Goal: Task Accomplishment & Management: Complete application form

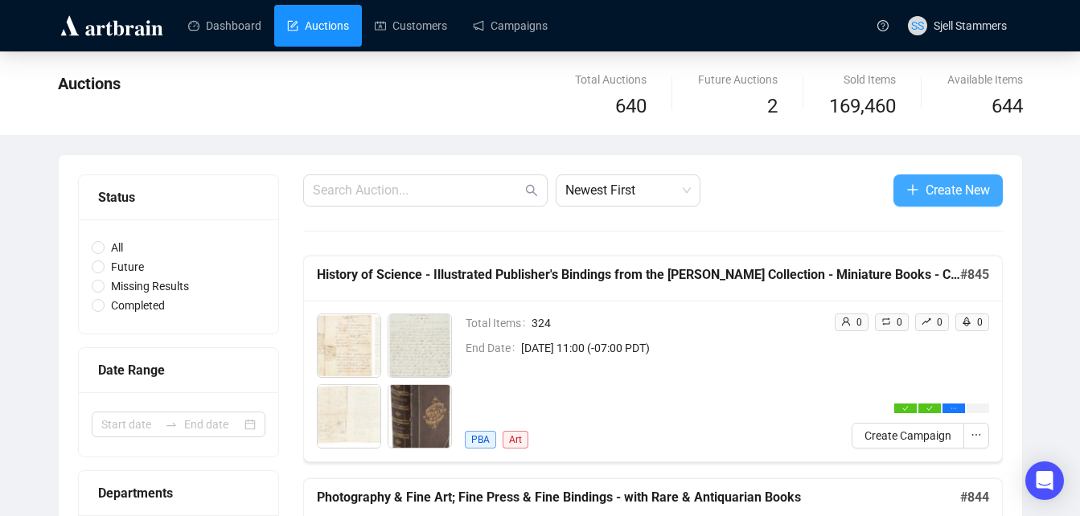
click at [941, 191] on span "Create New" at bounding box center [957, 190] width 64 height 20
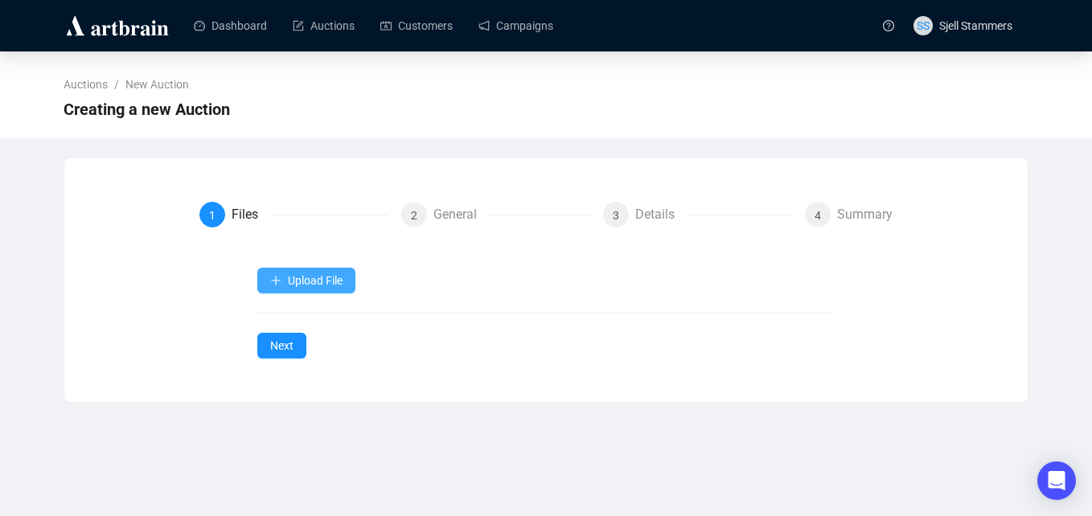
click at [330, 279] on span "Upload File" at bounding box center [315, 280] width 55 height 13
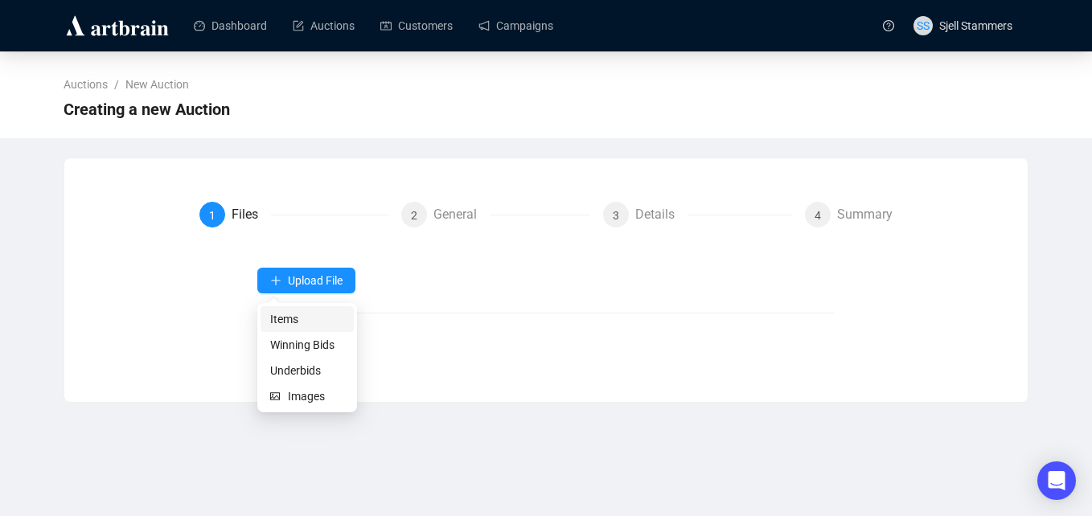
click at [310, 320] on span "Items" at bounding box center [307, 319] width 74 height 18
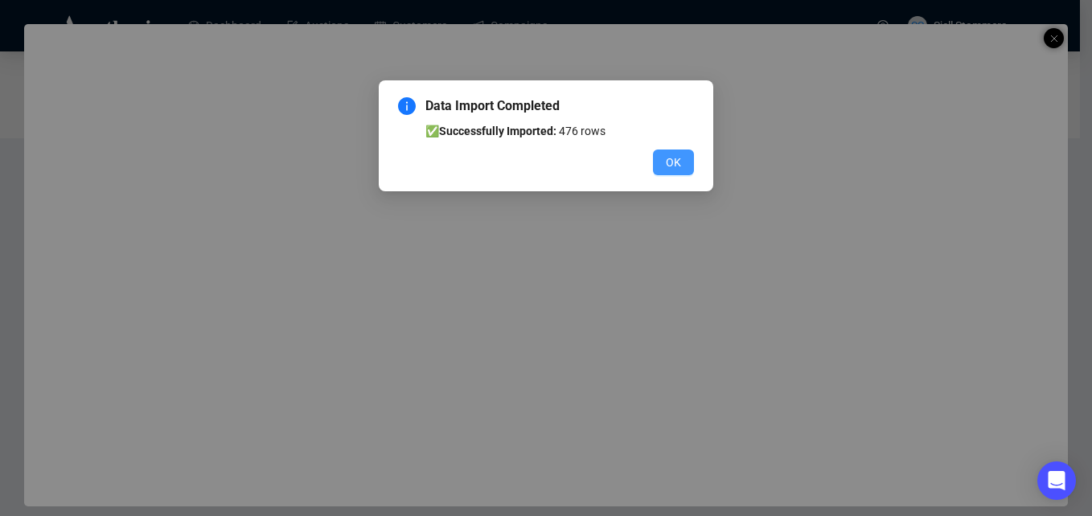
click at [667, 159] on span "OK" at bounding box center [673, 163] width 15 height 18
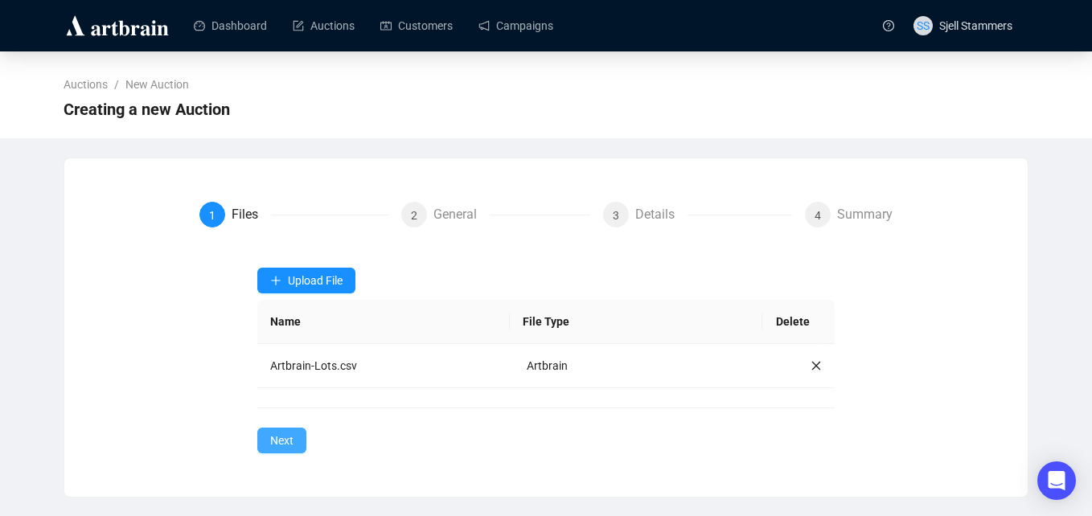
click at [281, 448] on span "Next" at bounding box center [281, 441] width 23 height 18
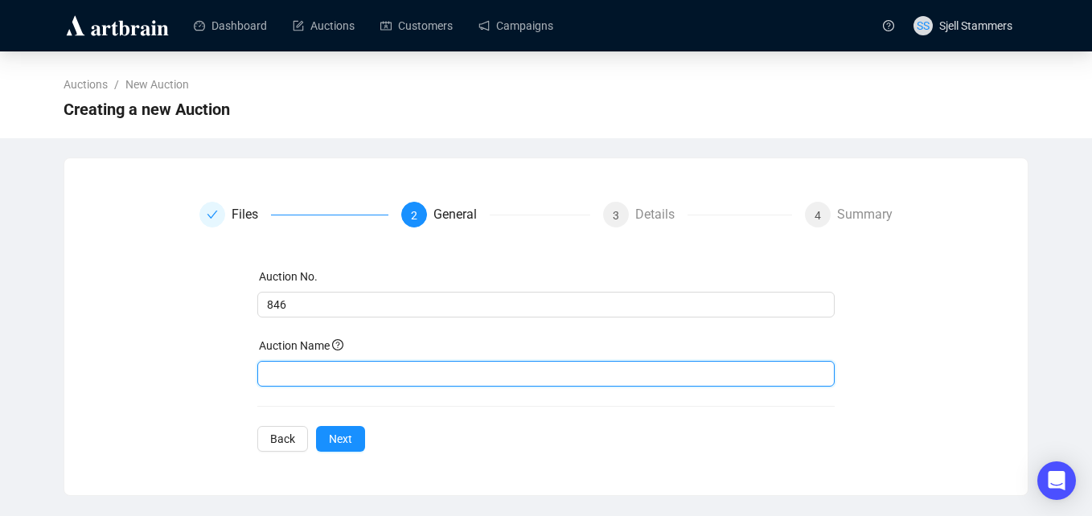
click at [351, 373] on input "text" at bounding box center [546, 374] width 578 height 26
paste input "The Photography Book Collection of [PERSON_NAME]"
type input "The Photography Book Collection of [PERSON_NAME]"
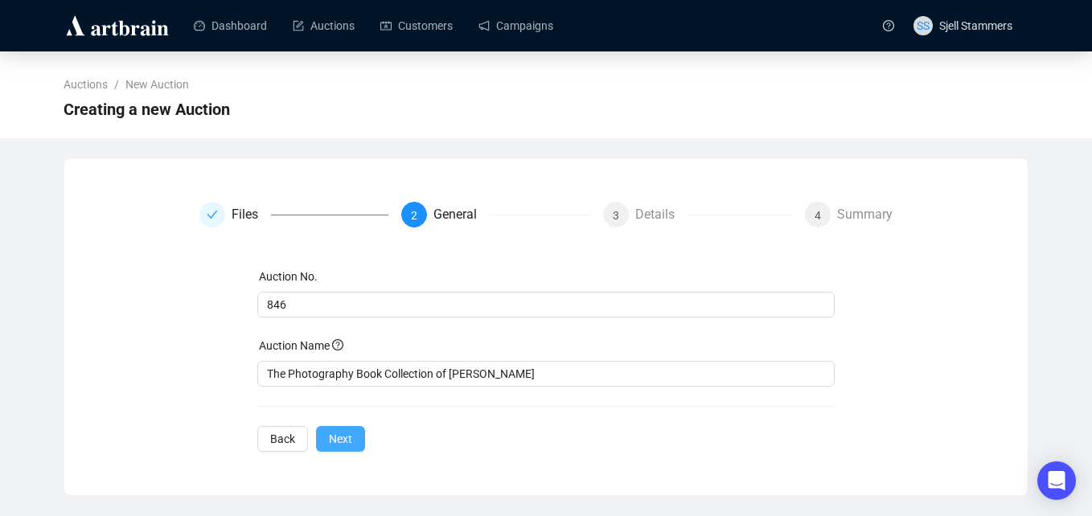
click at [338, 450] on button "Next" at bounding box center [340, 439] width 49 height 26
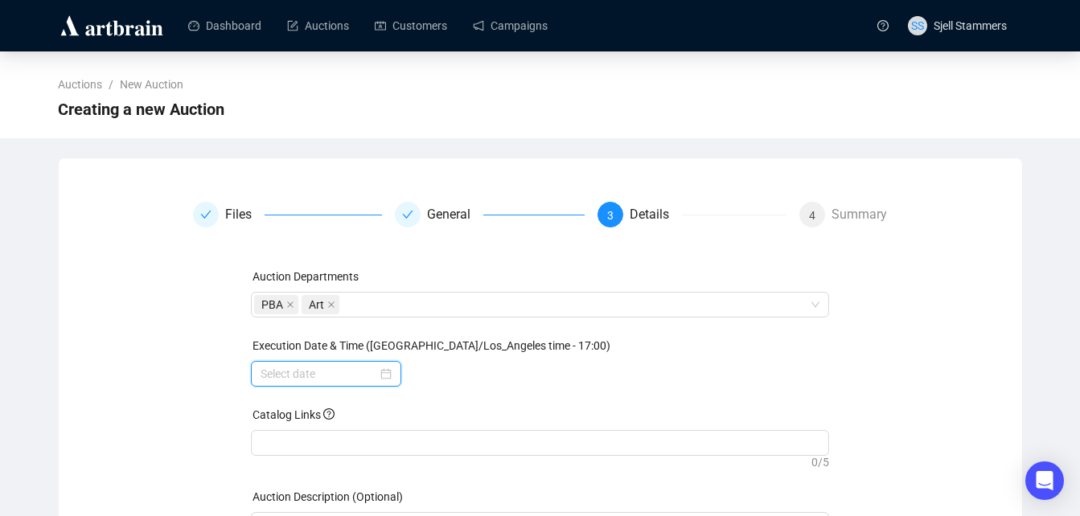
click at [300, 375] on input at bounding box center [319, 374] width 117 height 18
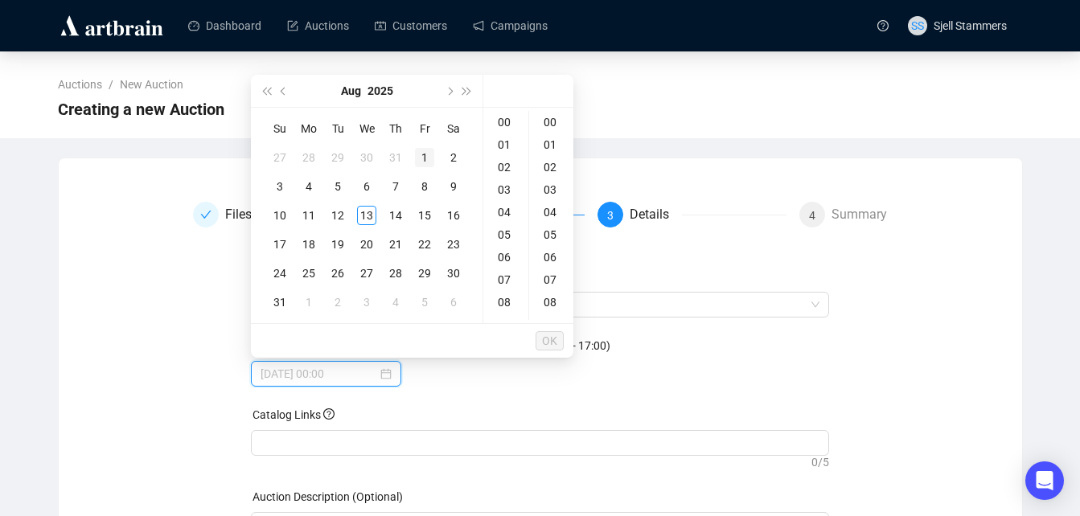
type input "[DATE] 00:00"
click at [447, 86] on button "Next month (PageDown)" at bounding box center [449, 91] width 18 height 32
click at [394, 193] on div "11" at bounding box center [395, 186] width 19 height 19
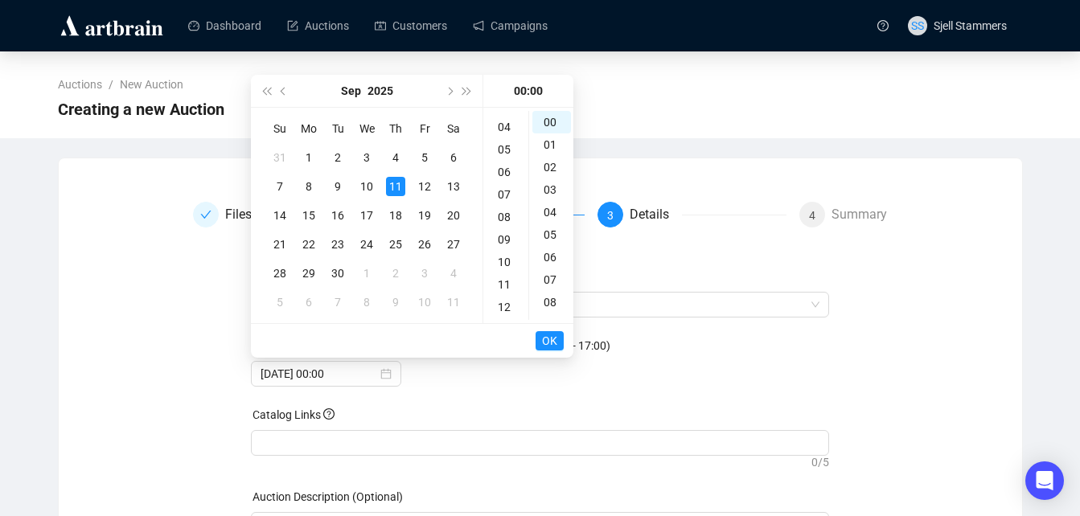
scroll to position [101, 0]
click at [507, 275] on div "11" at bounding box center [505, 268] width 39 height 23
type input "[DATE] 11:00"
click at [544, 342] on span "OK" at bounding box center [549, 341] width 15 height 31
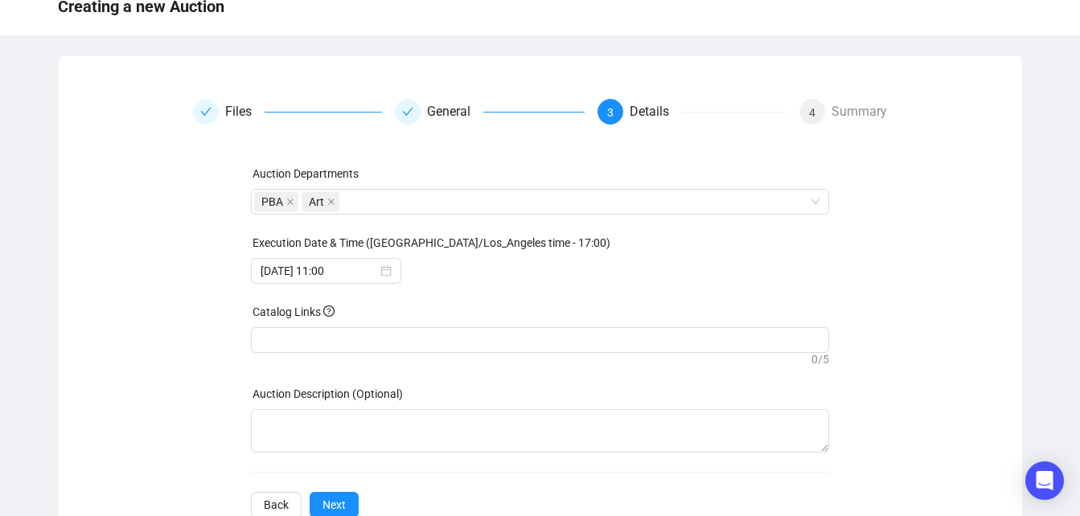
scroll to position [151, 0]
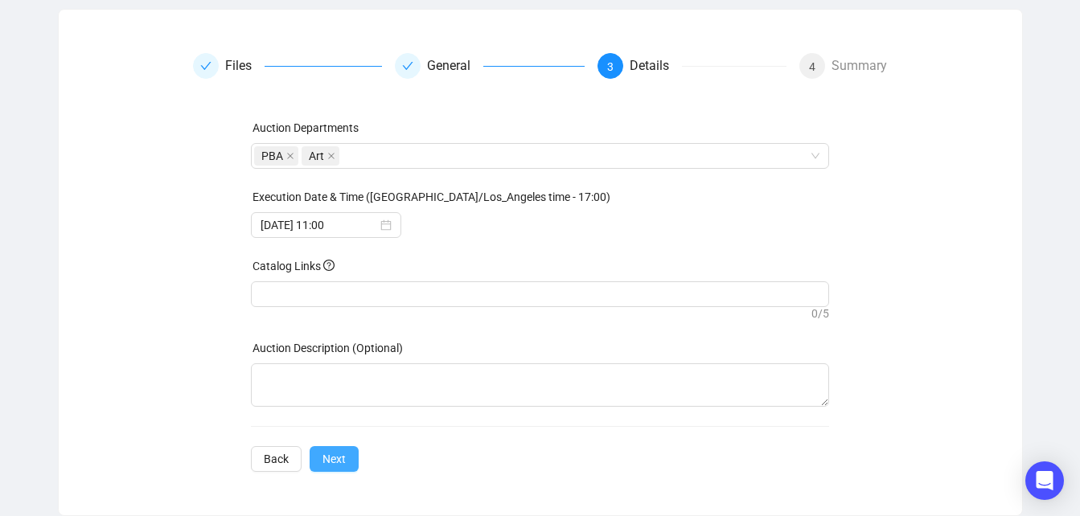
click at [328, 457] on span "Next" at bounding box center [333, 459] width 23 height 18
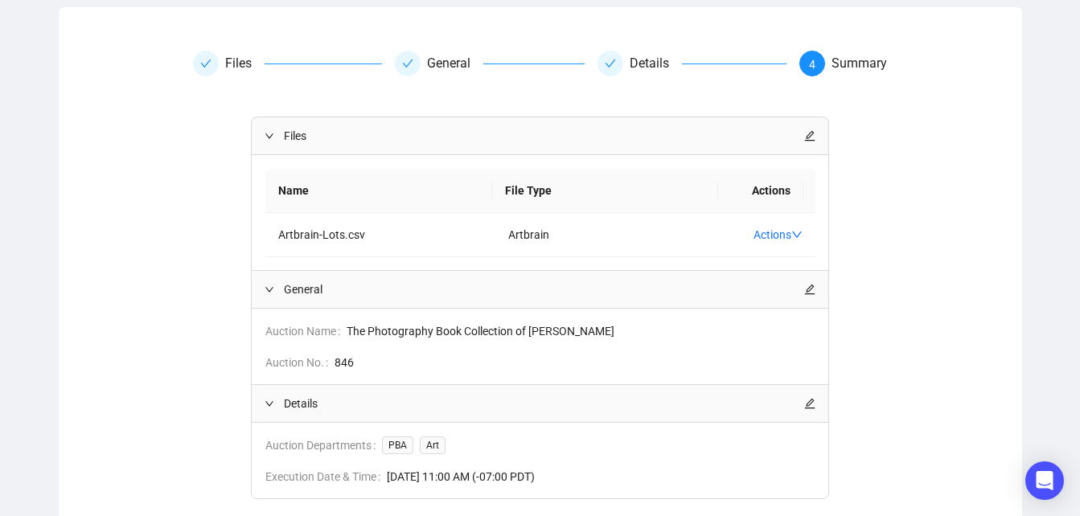
scroll to position [265, 0]
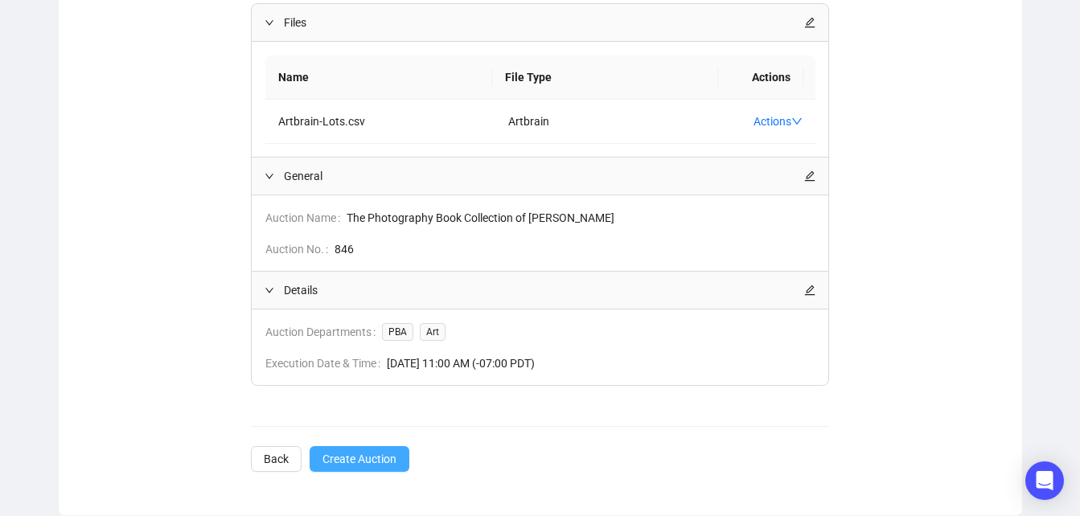
click at [355, 454] on span "Create Auction" at bounding box center [359, 459] width 74 height 18
